Goal: Task Accomplishment & Management: Use online tool/utility

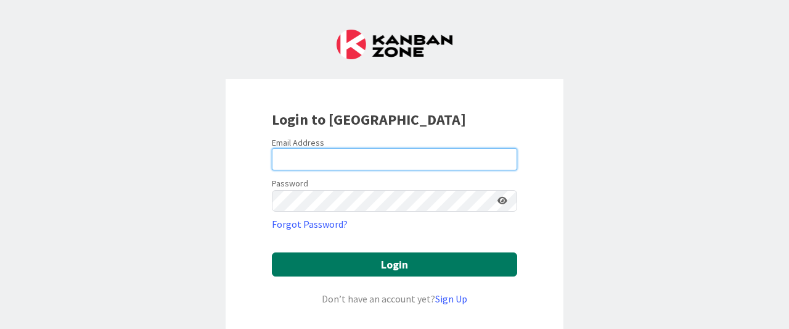
type input "[EMAIL_ADDRESS][DOMAIN_NAME]"
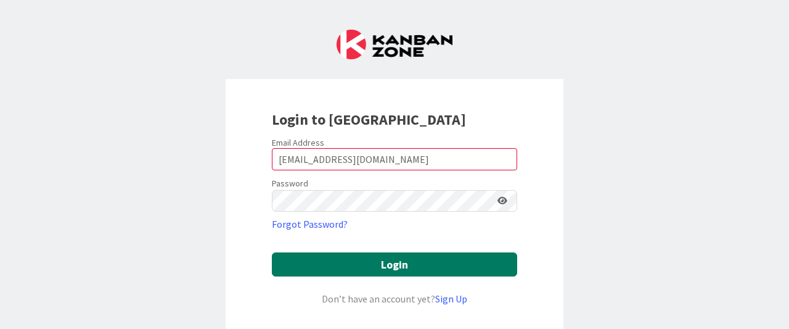
click at [380, 258] on button "Login" at bounding box center [394, 264] width 245 height 24
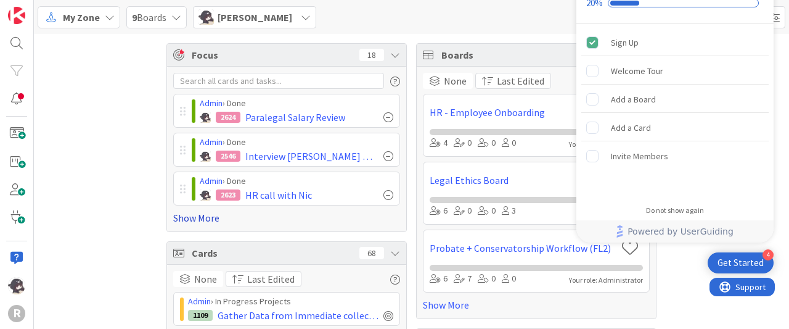
click at [173, 217] on link "Show More" at bounding box center [286, 217] width 227 height 15
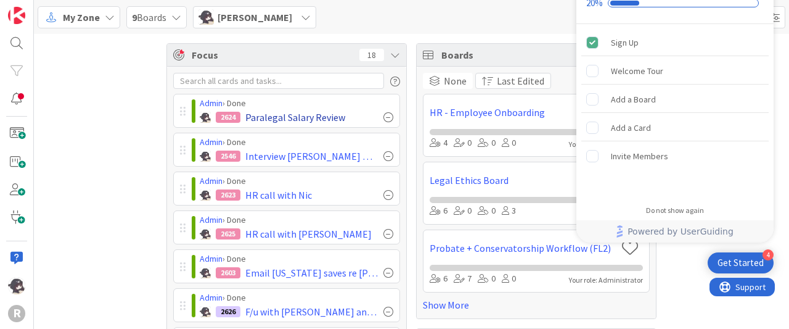
click at [384, 117] on div at bounding box center [389, 117] width 10 height 10
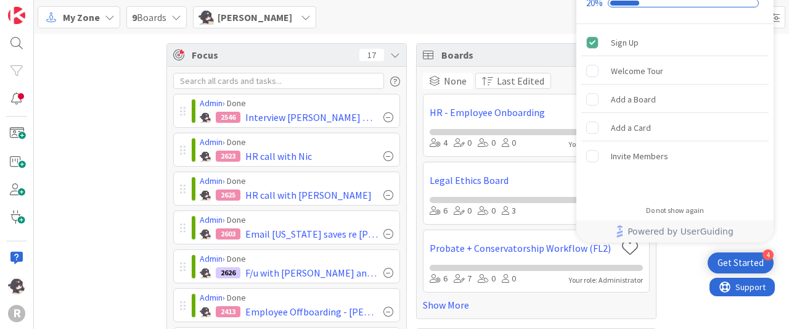
click at [384, 117] on div at bounding box center [389, 117] width 10 height 10
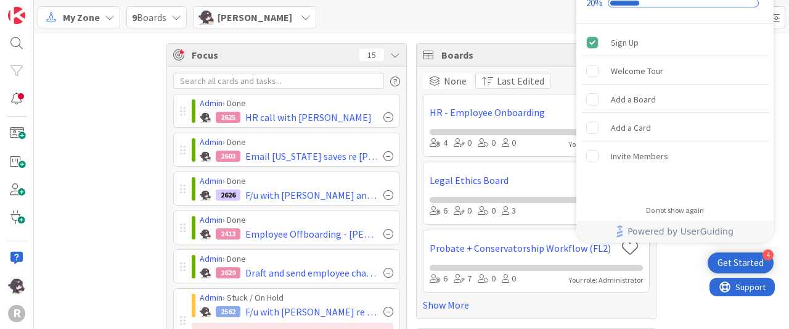
click at [384, 117] on div at bounding box center [389, 117] width 10 height 10
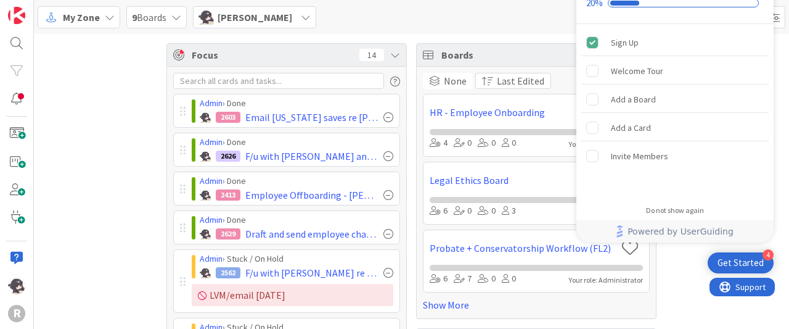
click at [384, 117] on div at bounding box center [389, 117] width 10 height 10
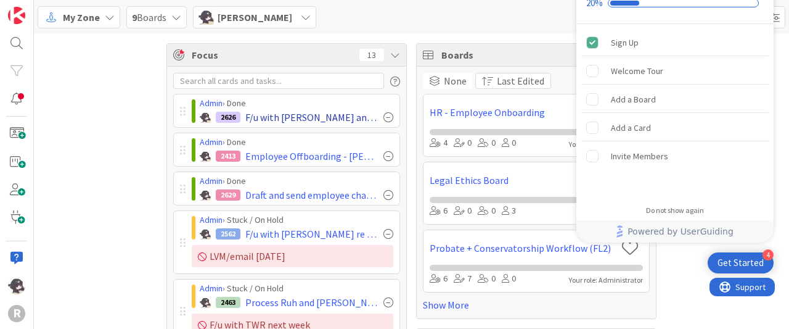
click at [384, 117] on div at bounding box center [389, 117] width 10 height 10
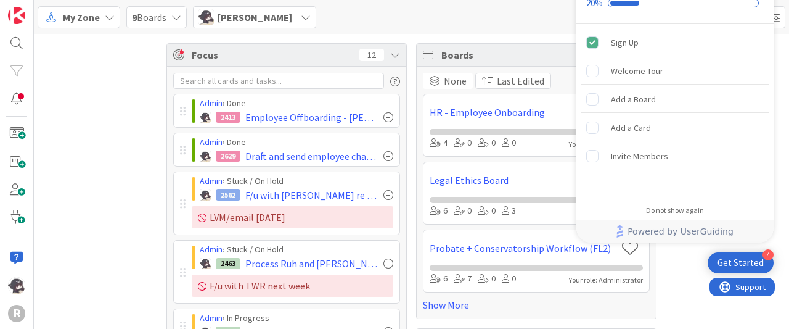
click at [384, 117] on div at bounding box center [389, 117] width 10 height 10
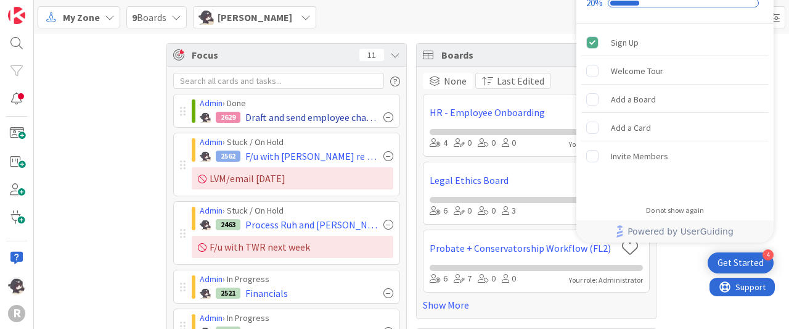
click at [384, 115] on div at bounding box center [389, 117] width 10 height 10
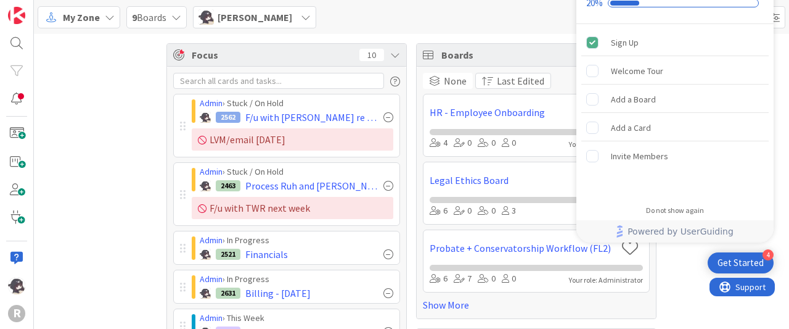
click at [104, 23] on div "My Zone" at bounding box center [79, 17] width 83 height 22
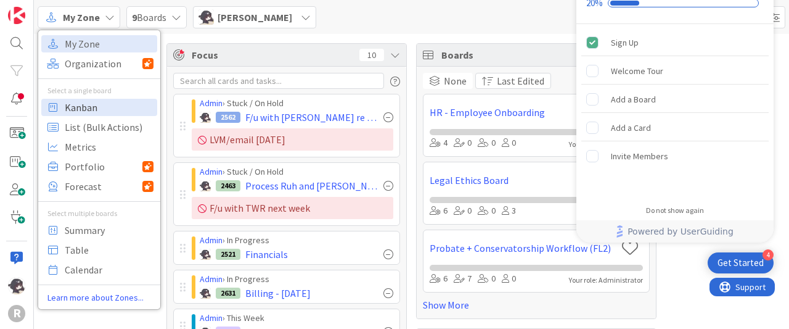
click at [97, 104] on span "Kanban" at bounding box center [109, 107] width 89 height 18
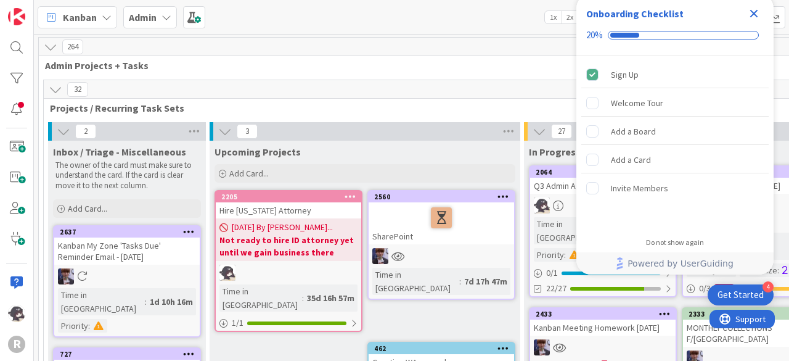
click at [759, 15] on icon "Close Checklist" at bounding box center [754, 13] width 15 height 15
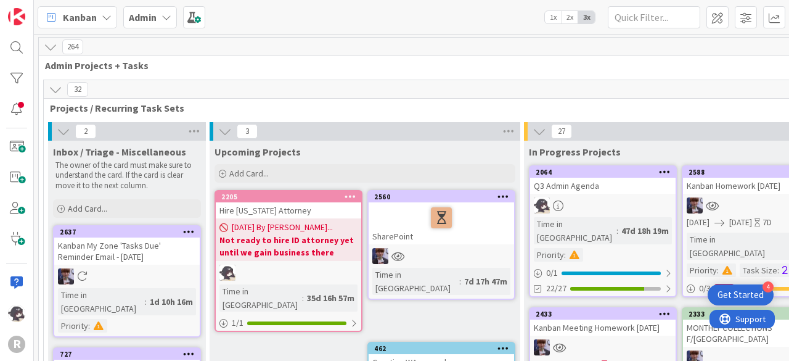
click at [438, 80] on div "32" at bounding box center [622, 89] width 1156 height 18
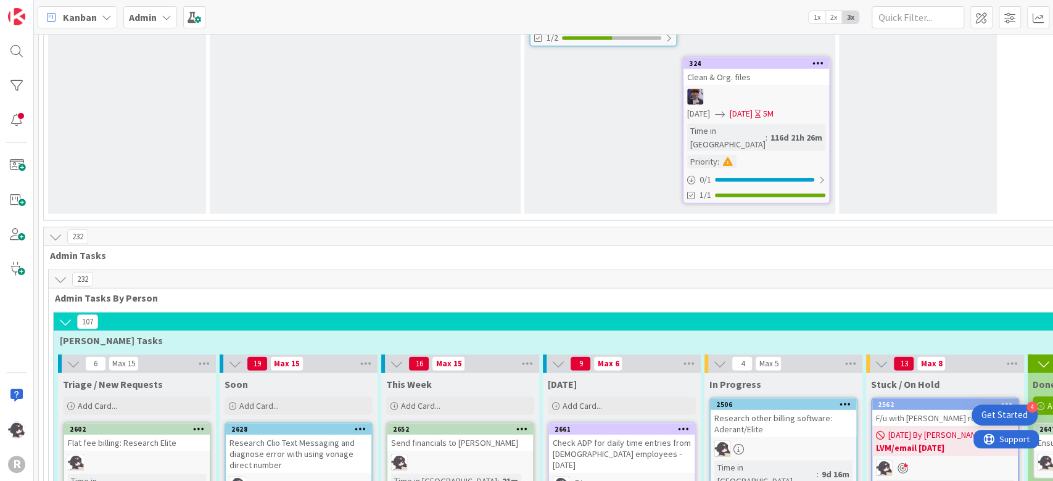
scroll to position [2077, 0]
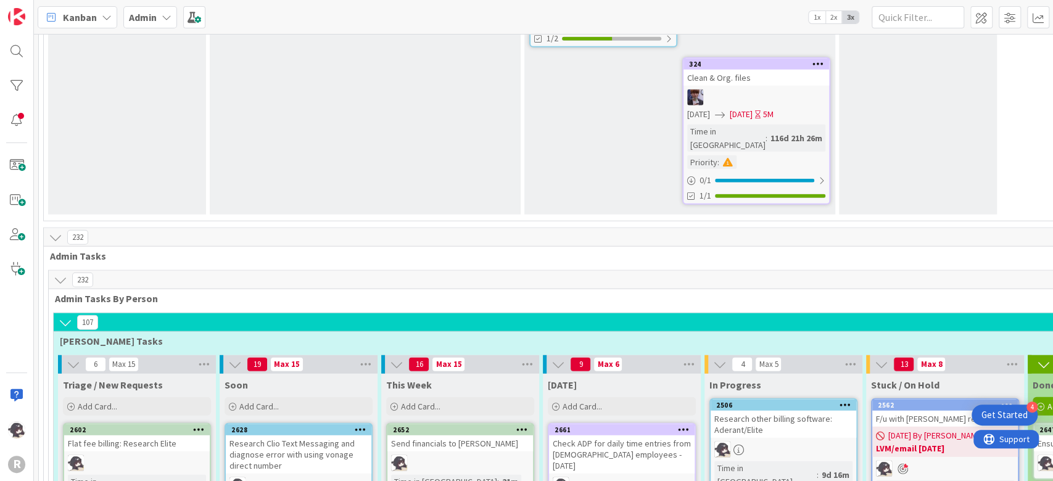
click at [789, 328] on div "2562" at bounding box center [945, 405] width 146 height 11
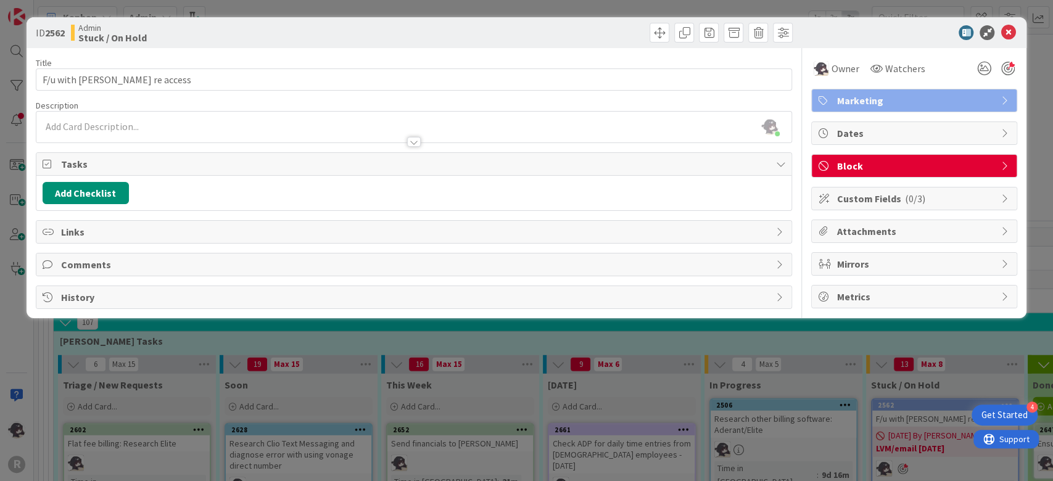
click at [789, 164] on span "Block" at bounding box center [915, 165] width 158 height 15
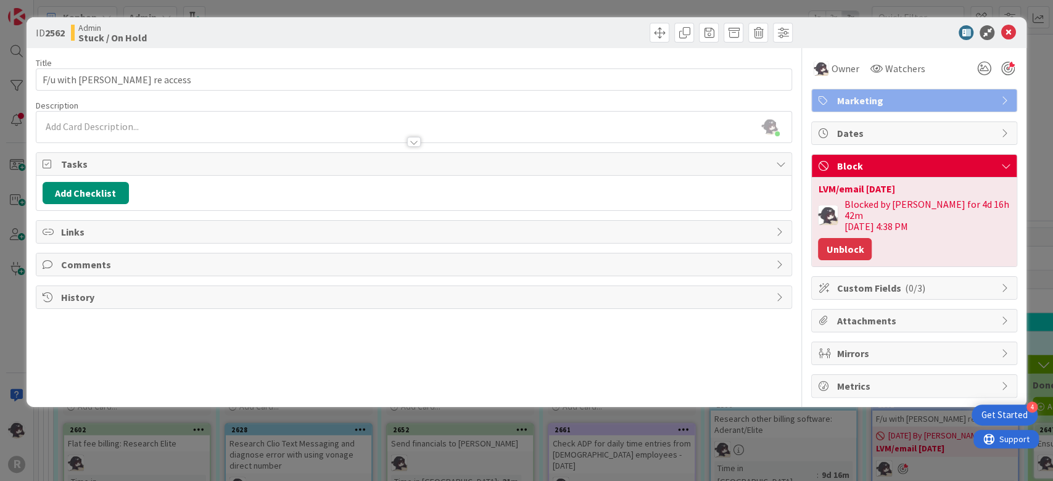
click at [789, 238] on button "Unblock" at bounding box center [845, 249] width 54 height 22
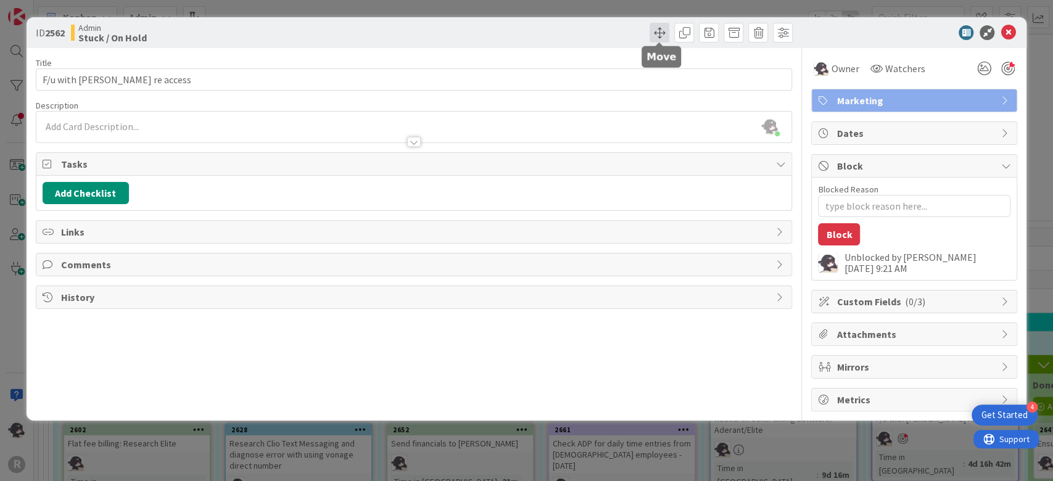
click at [660, 37] on span at bounding box center [659, 33] width 20 height 20
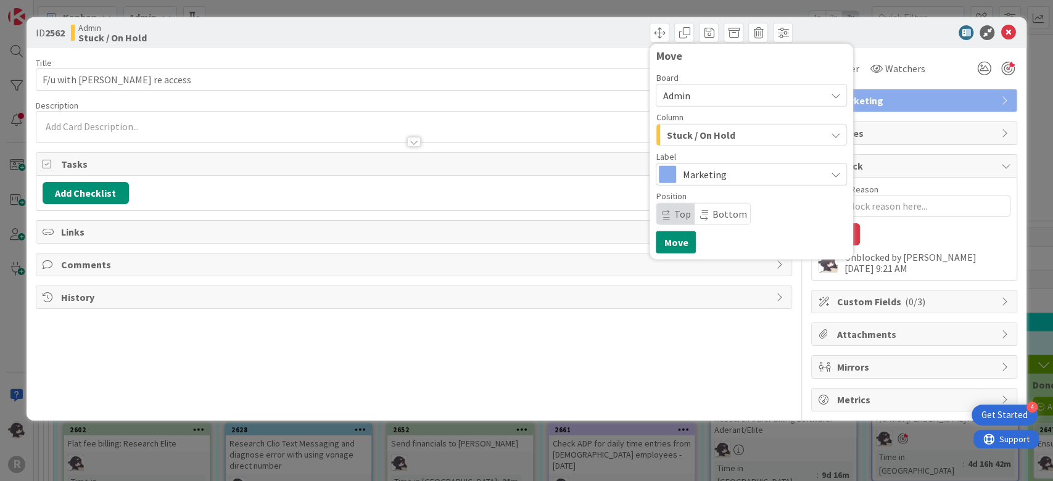
click at [711, 130] on span "Stuck / On Hold" at bounding box center [700, 135] width 68 height 16
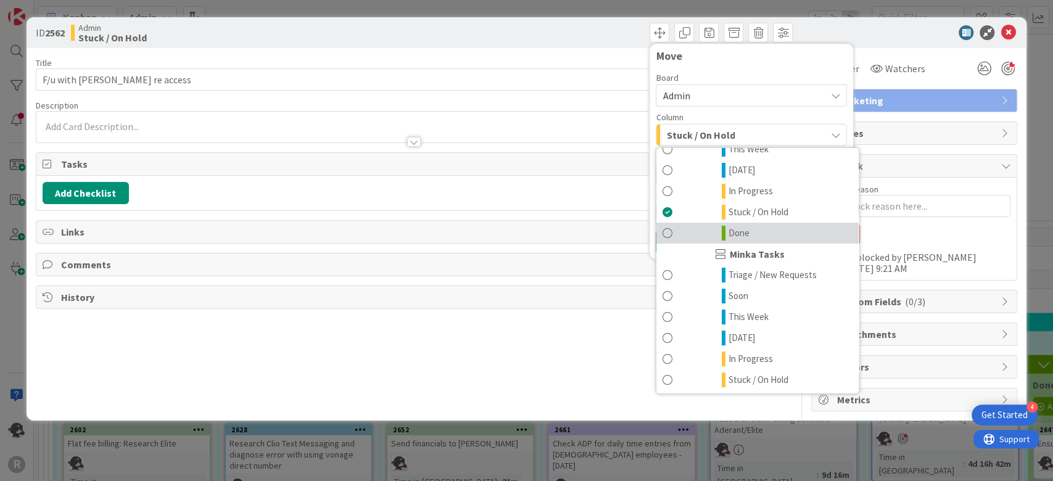
scroll to position [245, 0]
click at [742, 231] on span "Done" at bounding box center [738, 232] width 21 height 15
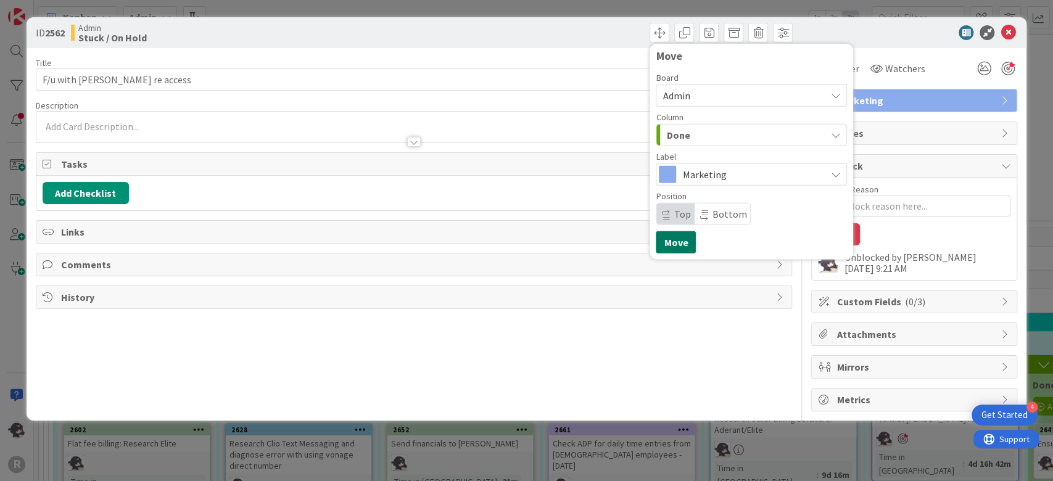
click at [681, 239] on button "Move" at bounding box center [675, 242] width 40 height 22
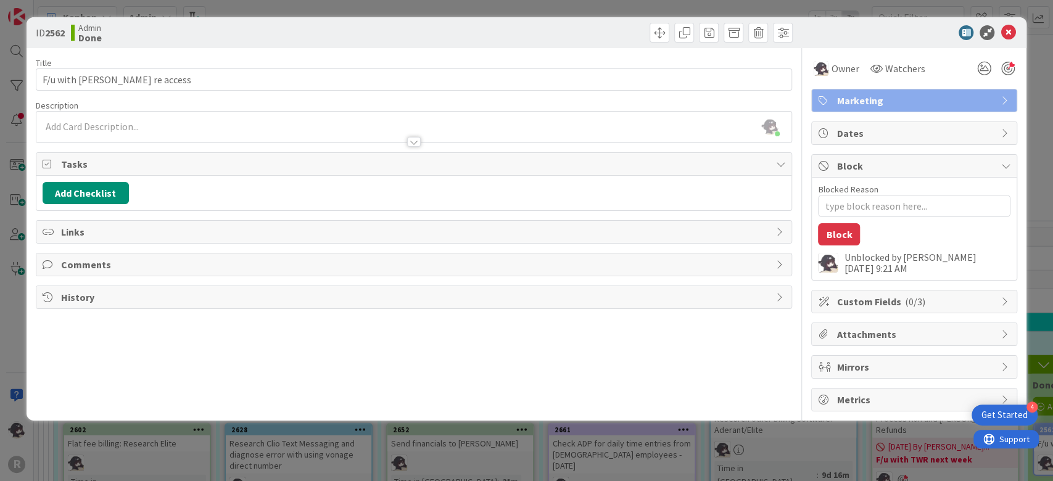
type textarea "x"
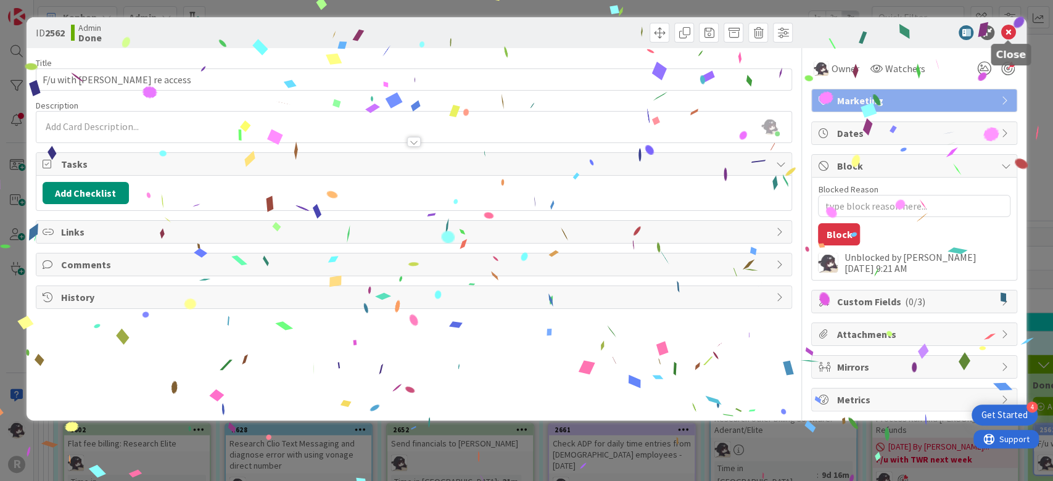
click at [789, 28] on icon at bounding box center [1007, 32] width 15 height 15
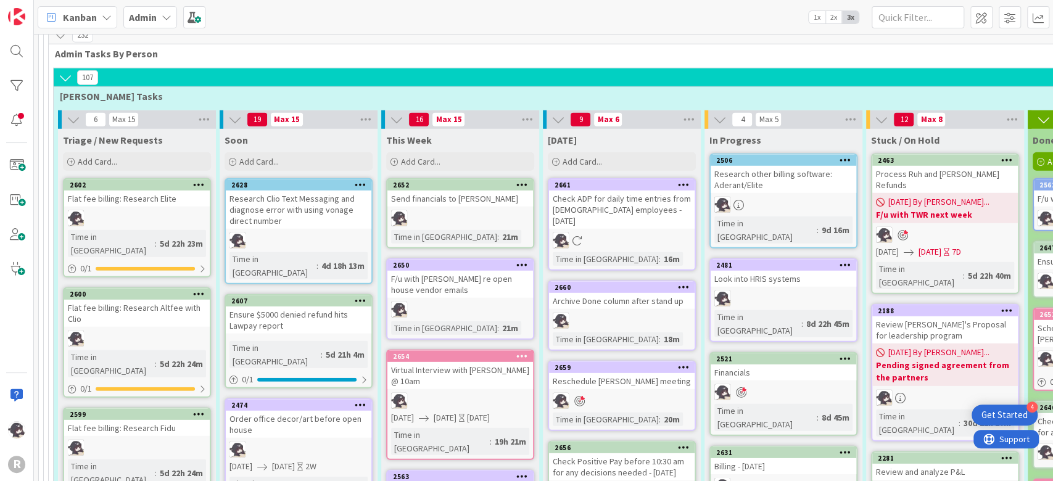
scroll to position [2322, 0]
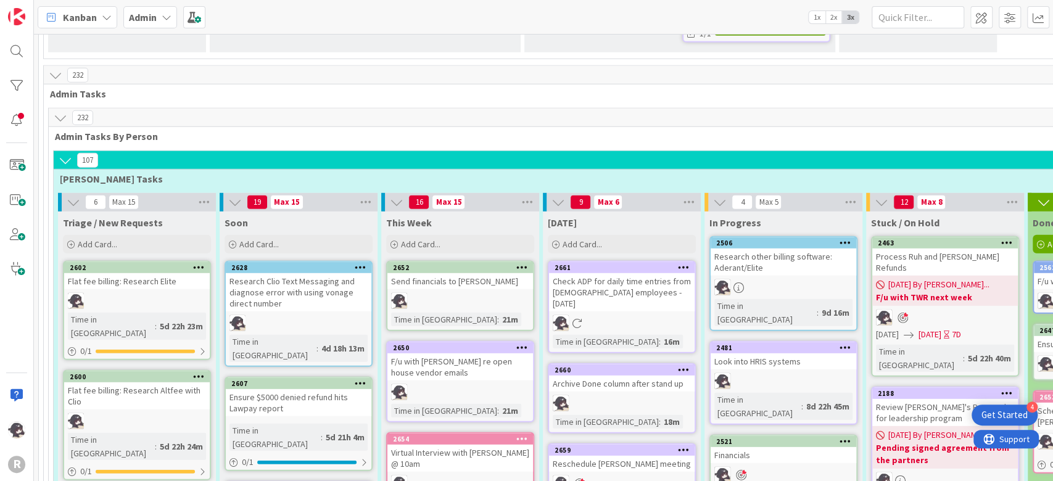
scroll to position [2240, 0]
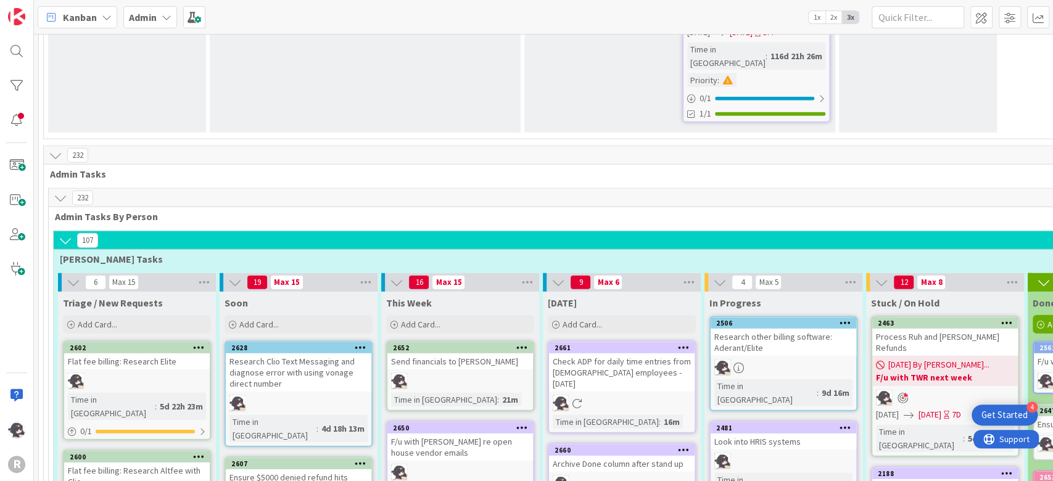
scroll to position [2158, 0]
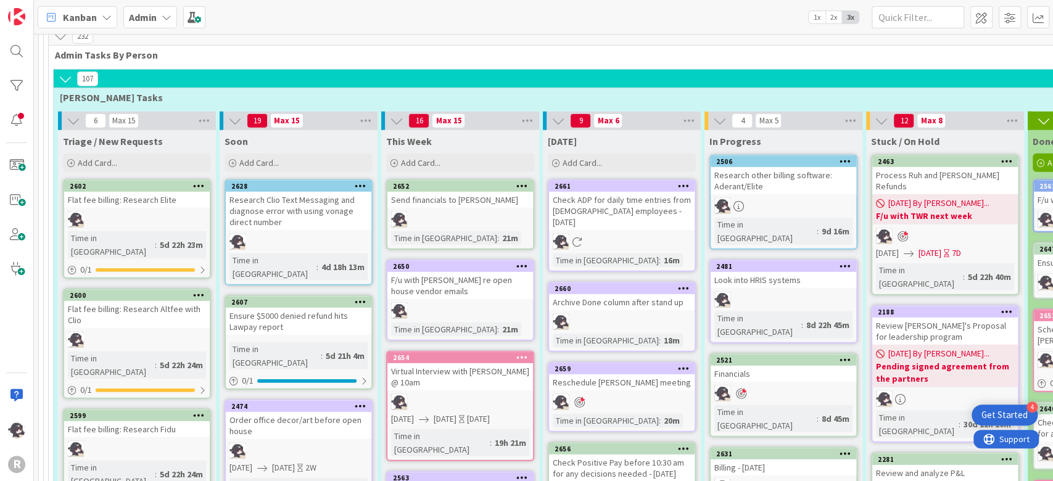
scroll to position [2321, 0]
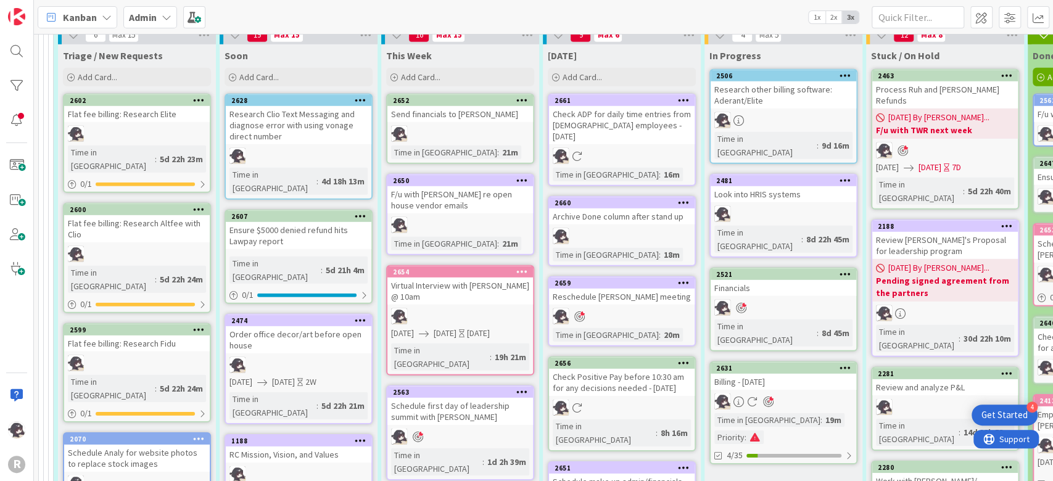
scroll to position [2405, 0]
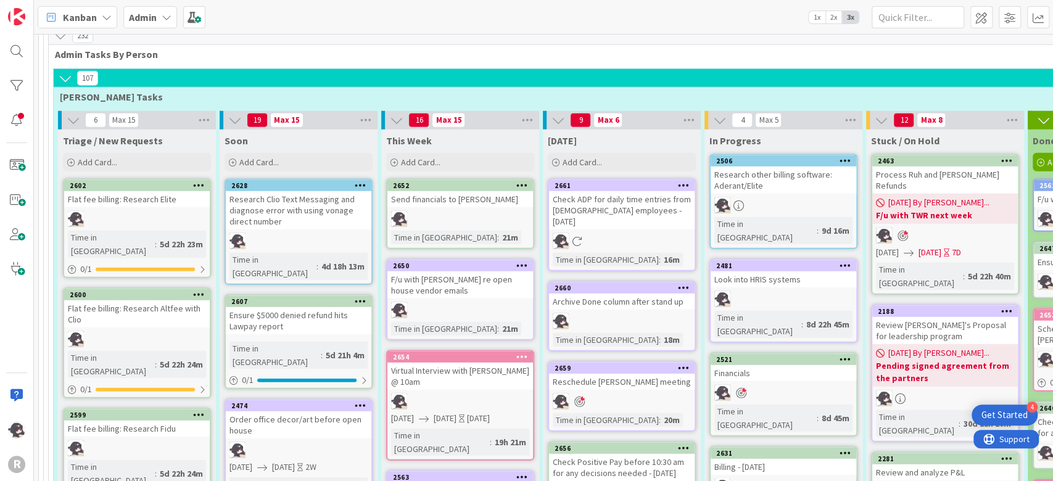
scroll to position [2322, 0]
